Goal: Find specific page/section: Find specific page/section

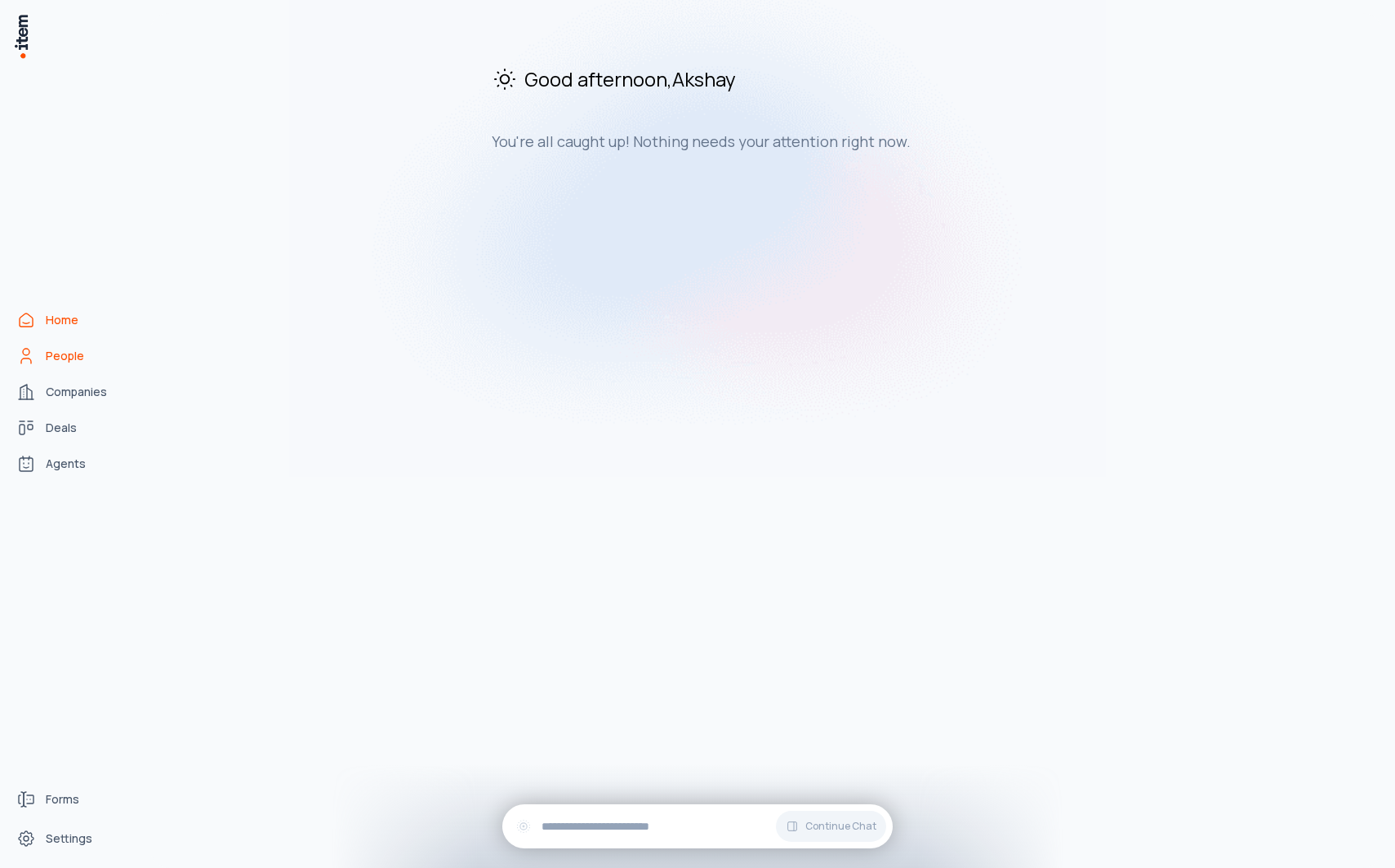
click at [49, 367] on link "People" at bounding box center [71, 356] width 125 height 33
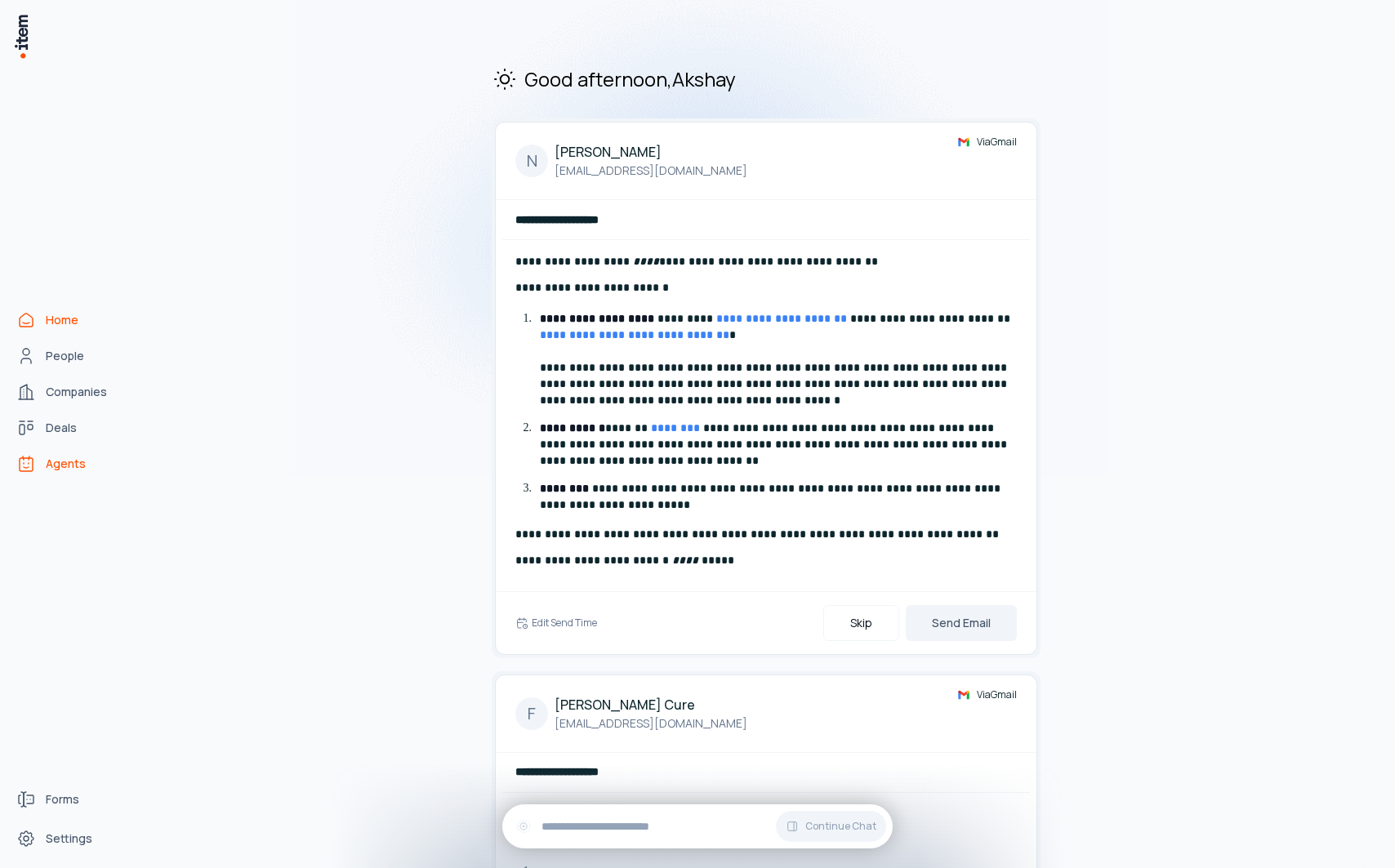
click at [70, 466] on span "Agents" at bounding box center [65, 463] width 40 height 16
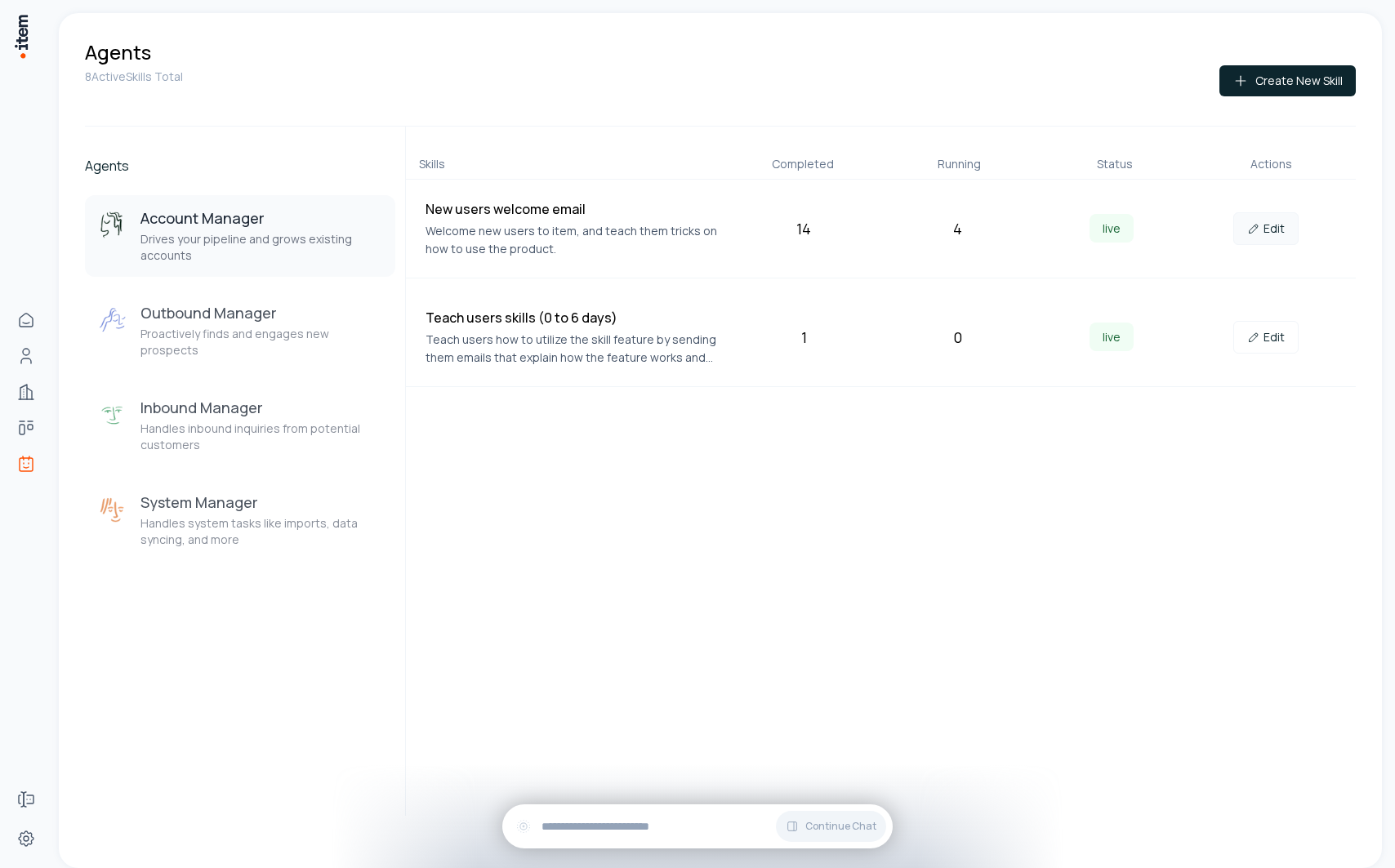
click at [1270, 227] on link "Edit" at bounding box center [1267, 229] width 66 height 33
